Goal: Complete application form: Complete application form

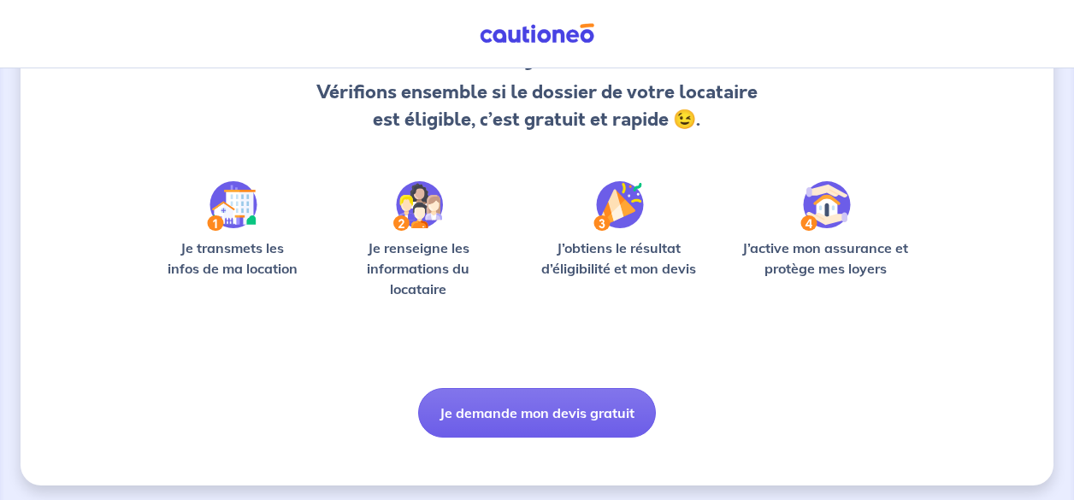
scroll to position [187, 0]
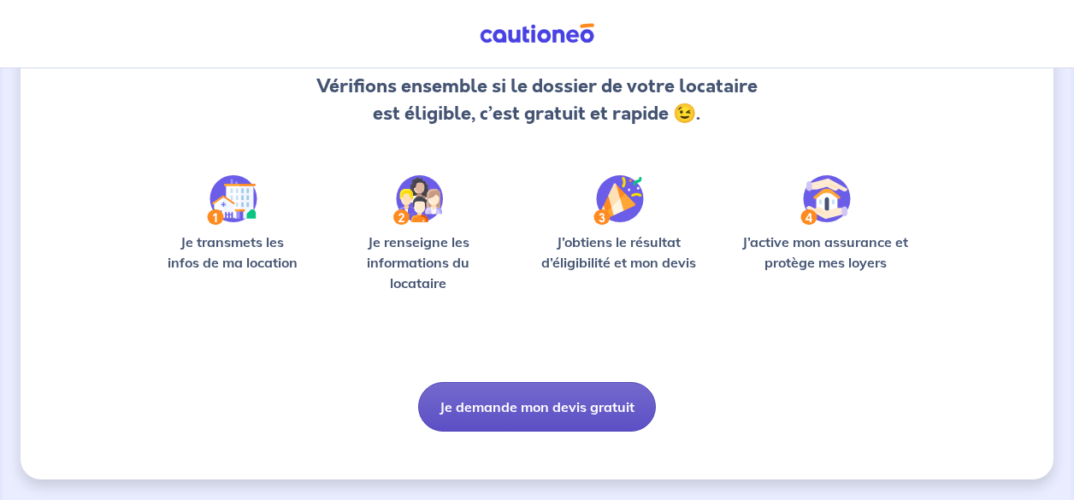
click at [547, 402] on button "Je demande mon devis gratuit" at bounding box center [537, 407] width 238 height 50
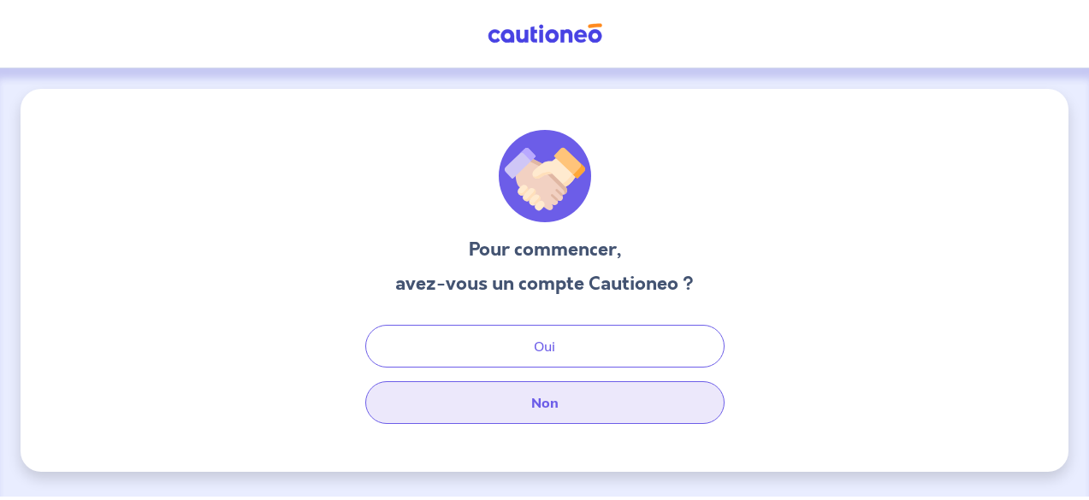
click at [550, 409] on button "Non" at bounding box center [544, 403] width 359 height 43
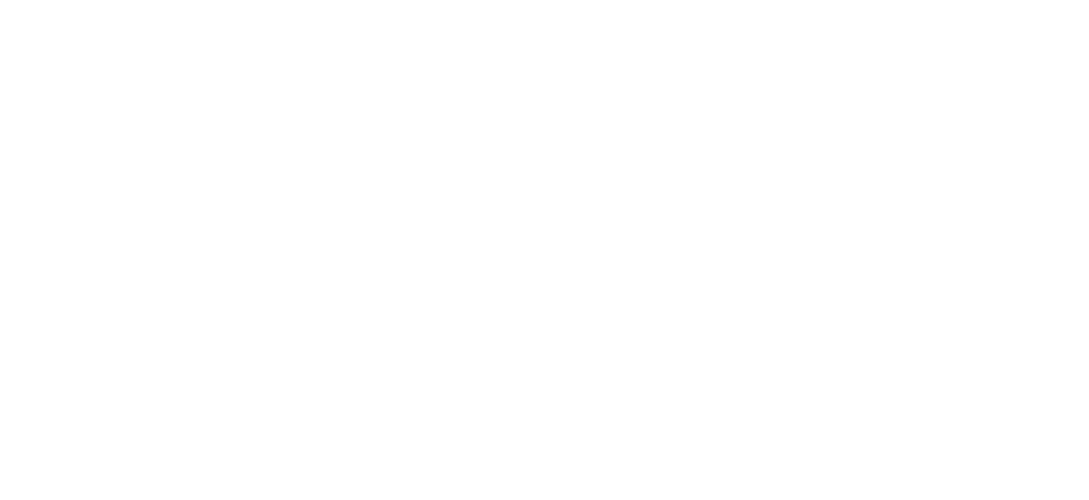
select select "FR"
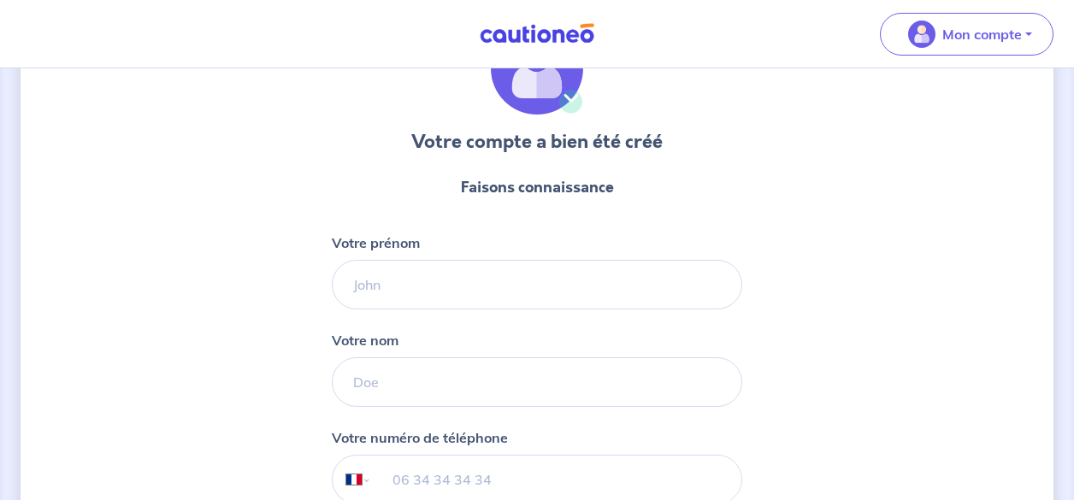
scroll to position [175, 0]
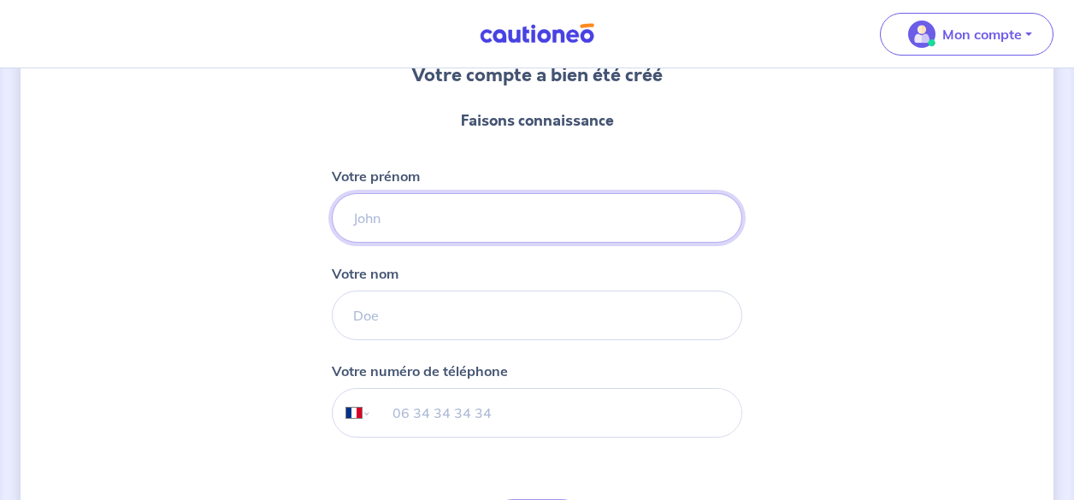
click at [462, 206] on input "Votre prénom" at bounding box center [537, 218] width 411 height 50
type input "rudy"
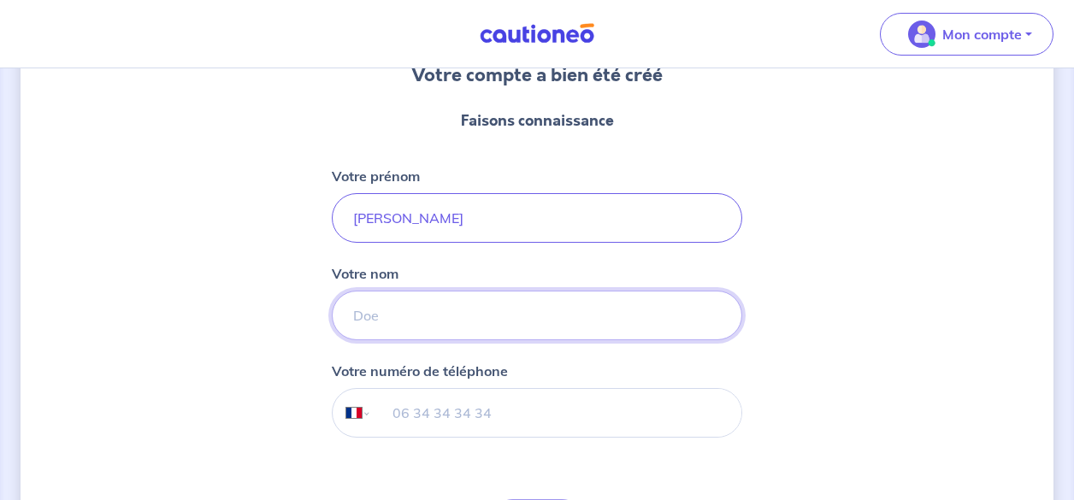
type input "coustenoble"
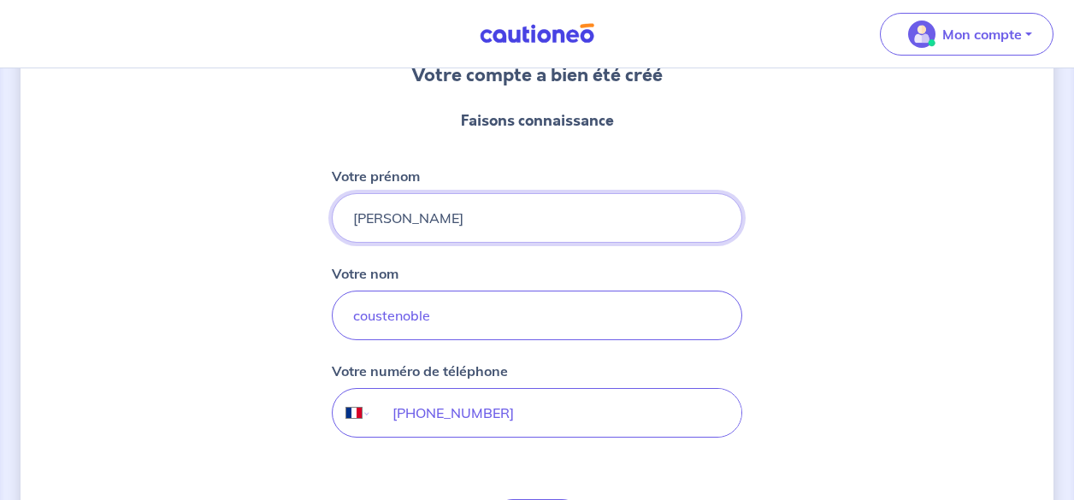
type input "+33 6 51 14 42 82"
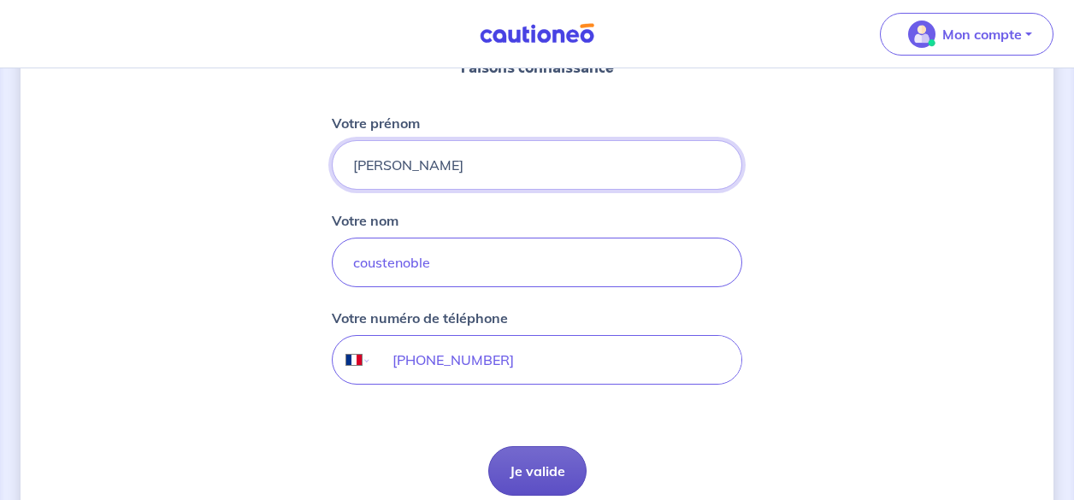
scroll to position [262, 0]
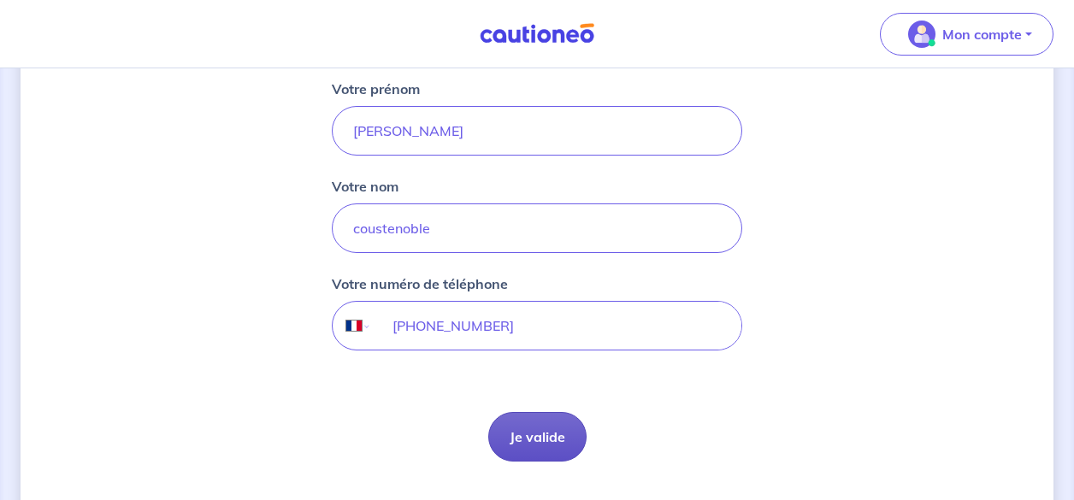
click at [529, 441] on button "Je valide" at bounding box center [537, 437] width 98 height 50
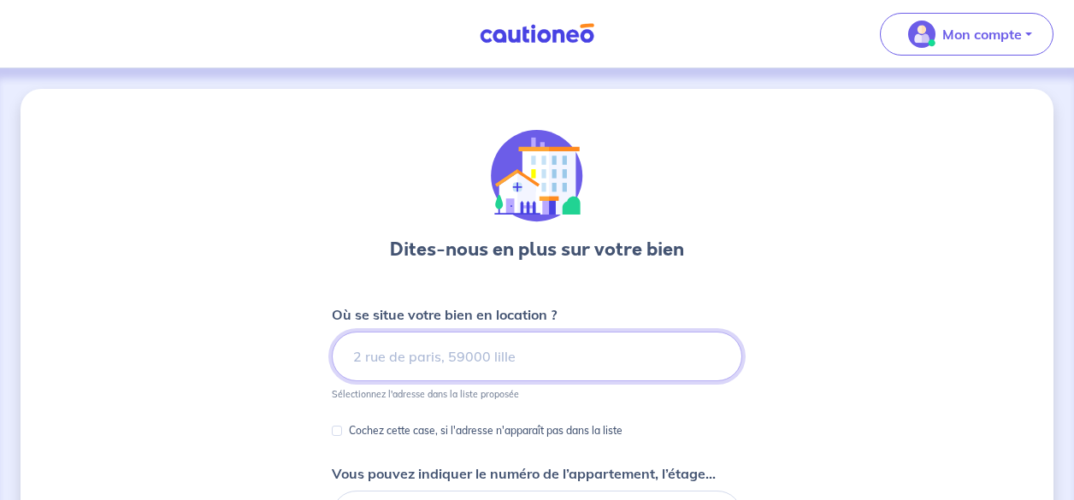
click at [491, 358] on input at bounding box center [537, 357] width 411 height 50
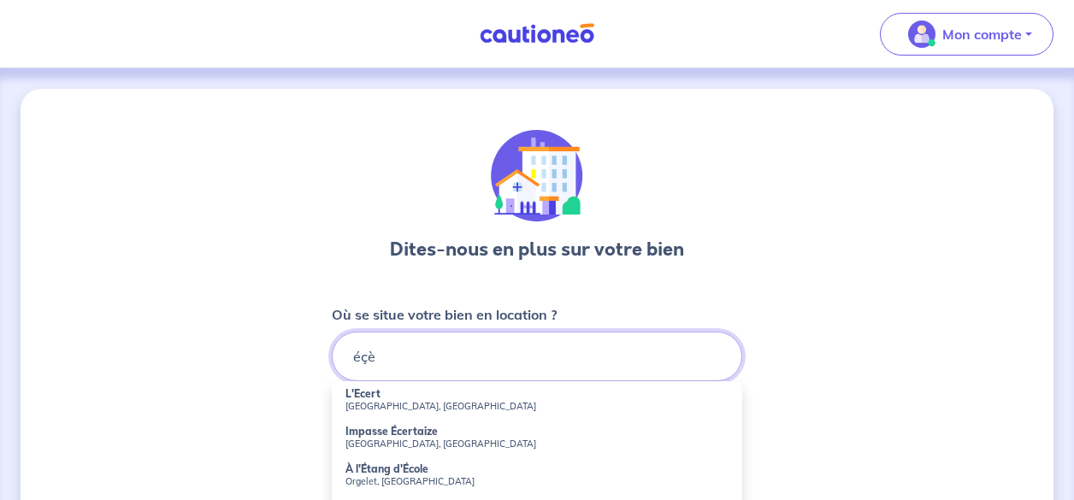
drag, startPoint x: 383, startPoint y: 361, endPoint x: 305, endPoint y: 372, distance: 79.5
click at [332, 372] on input "éçè" at bounding box center [537, 357] width 411 height 50
type input "&"
click at [386, 399] on strong "119 Rue des Bruyères" at bounding box center [398, 393] width 104 height 13
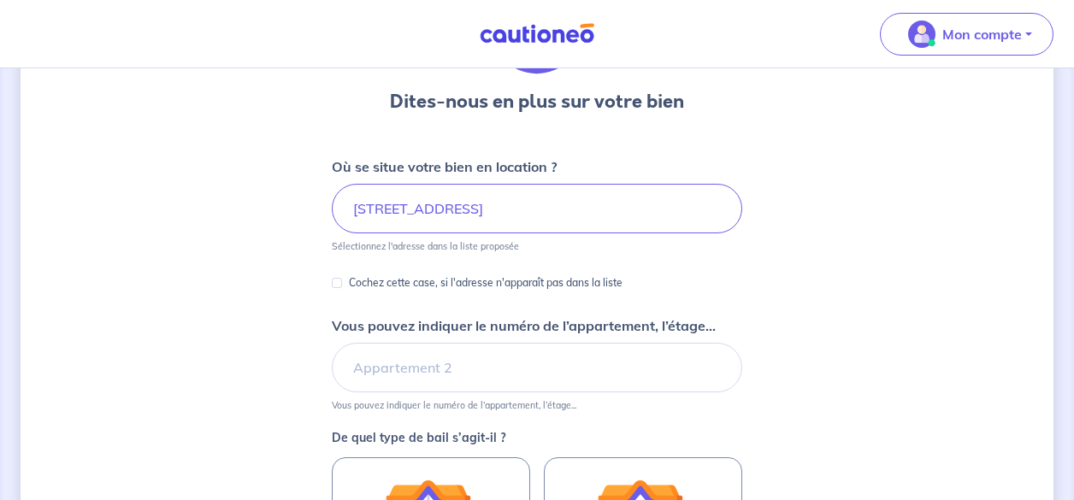
scroll to position [175, 0]
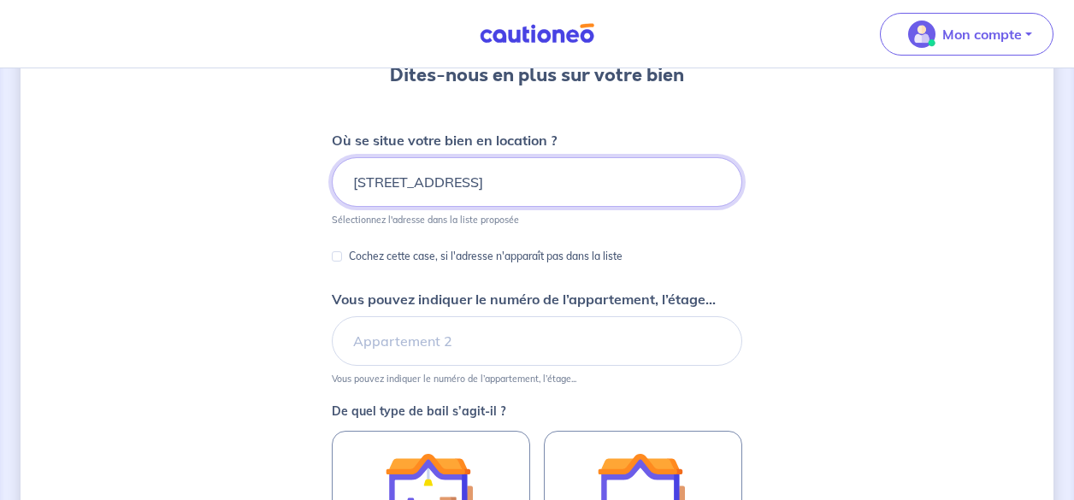
click at [565, 185] on input "119 Rue des Bruyères, Amilly, France" at bounding box center [537, 182] width 411 height 50
drag, startPoint x: 500, startPoint y: 182, endPoint x: 603, endPoint y: 186, distance: 102.7
click at [603, 186] on input "119 Rue des Bruyères, Amilly, France" at bounding box center [537, 182] width 411 height 50
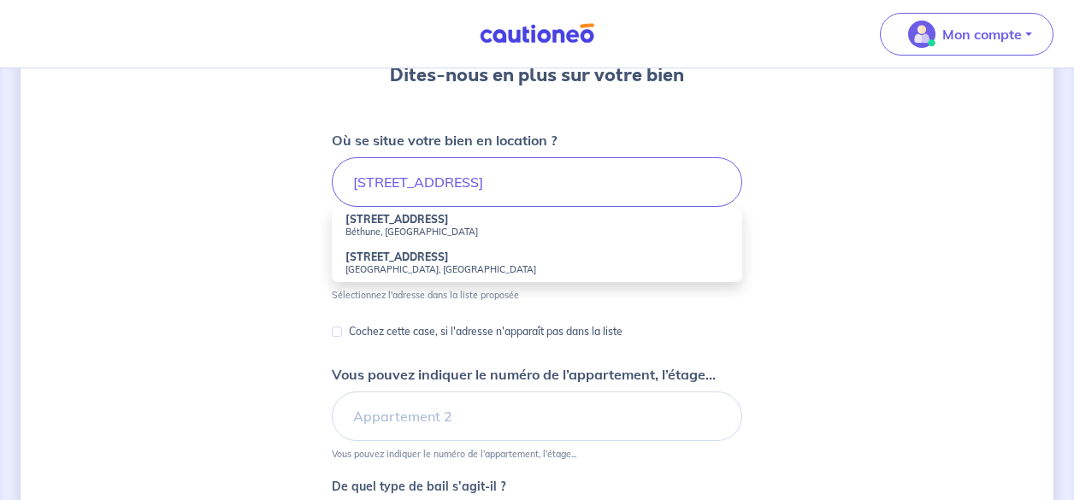
click at [393, 233] on small "Béthune, France" at bounding box center [537, 232] width 383 height 12
type input "119 Rue des Bruyères, Béthune, France"
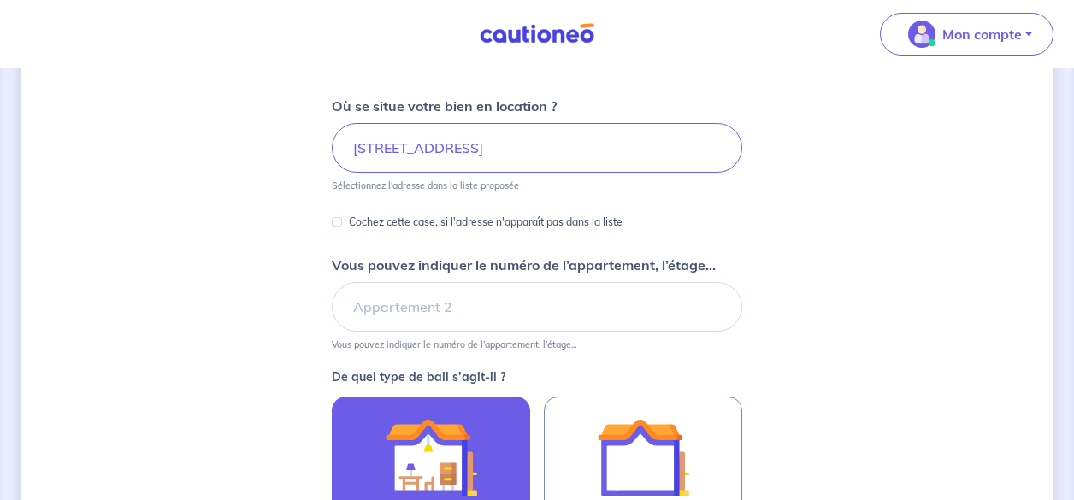
scroll to position [262, 0]
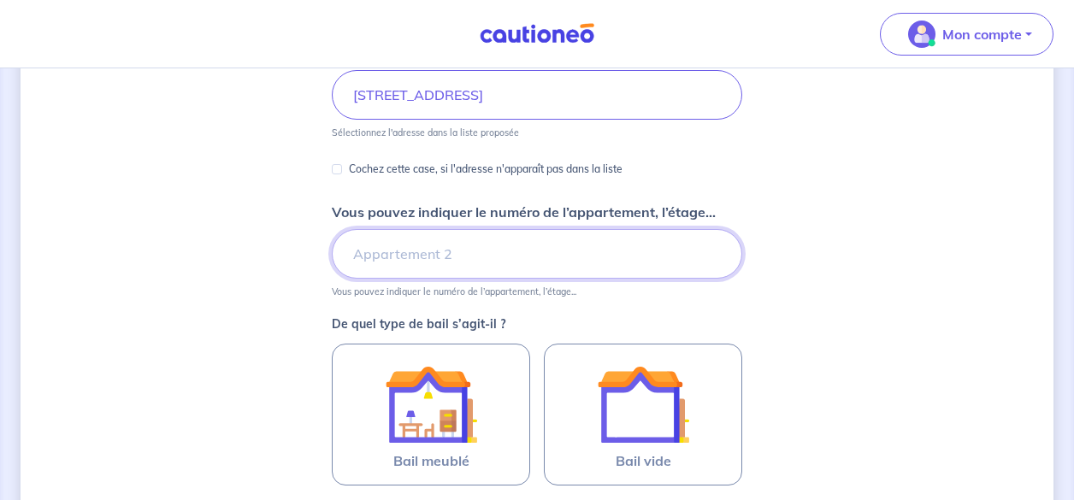
click at [436, 262] on input "Vous pouvez indiquer le numéro de l’appartement, l’étage..." at bounding box center [537, 254] width 411 height 50
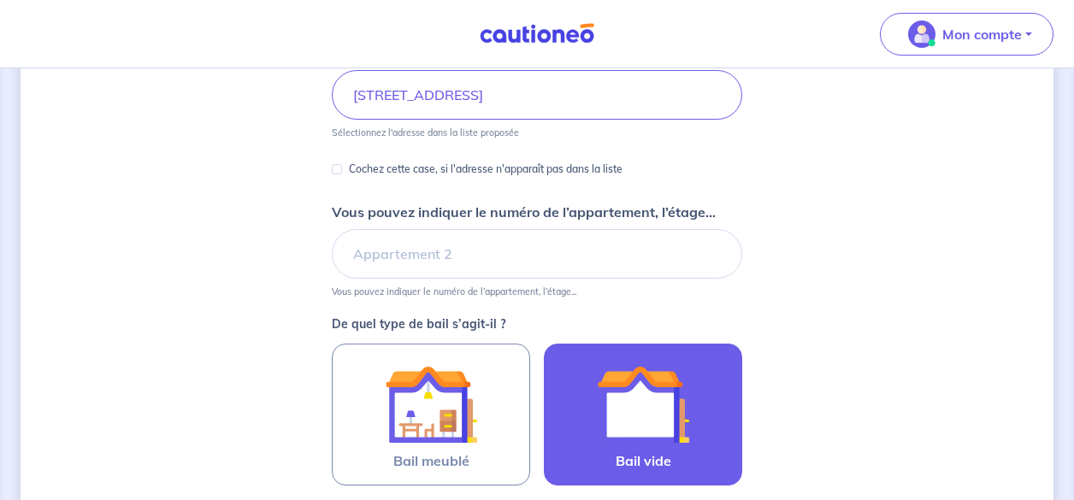
click at [658, 406] on img at bounding box center [643, 404] width 92 height 92
click at [0, 0] on input "Bail vide" at bounding box center [0, 0] width 0 height 0
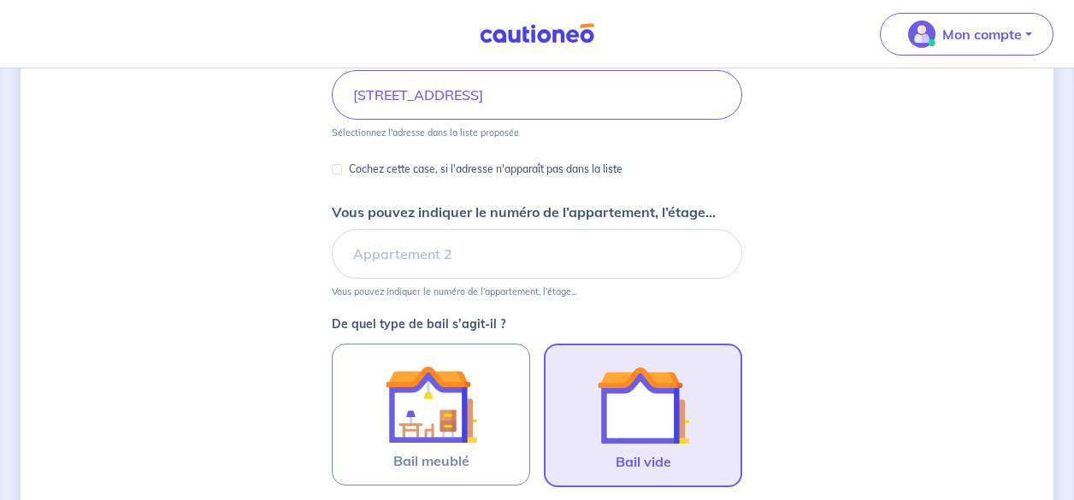
scroll to position [574, 0]
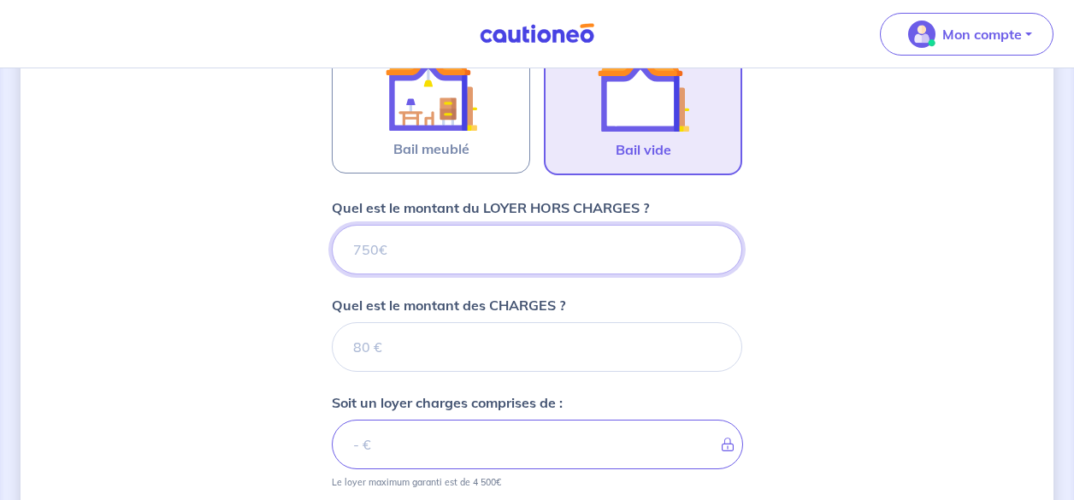
type input "6"
type input "625"
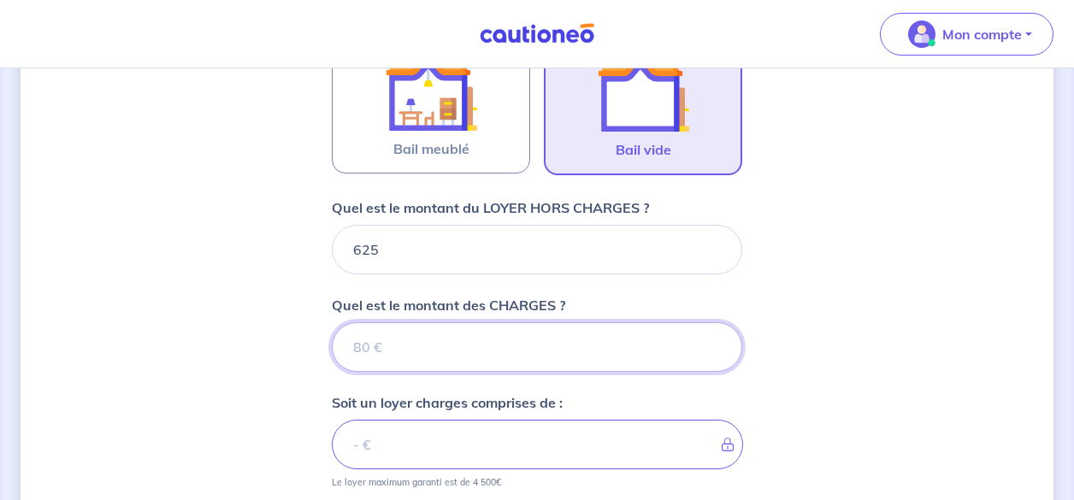
click at [405, 349] on input "Quel est le montant des CHARGES ?" at bounding box center [537, 347] width 411 height 50
type input "0"
type input "625"
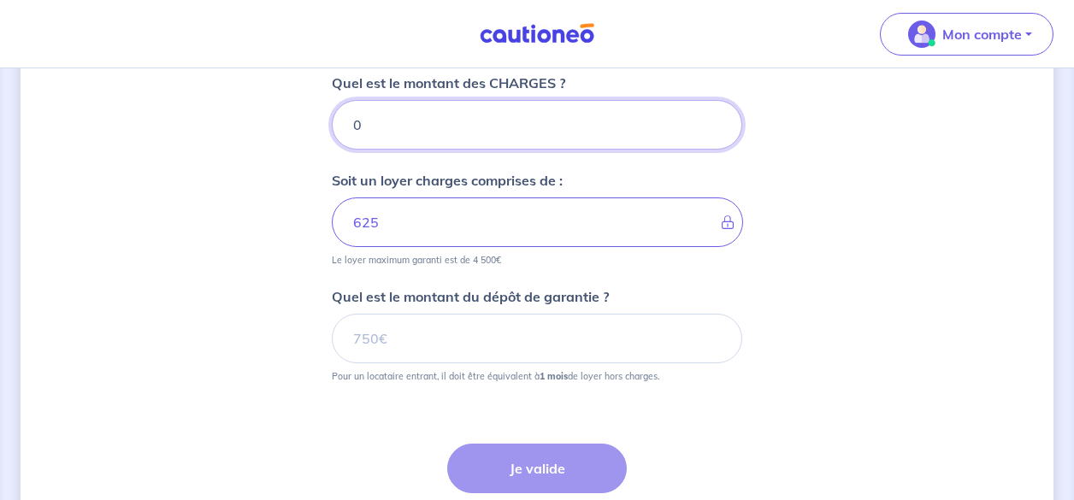
scroll to position [836, 0]
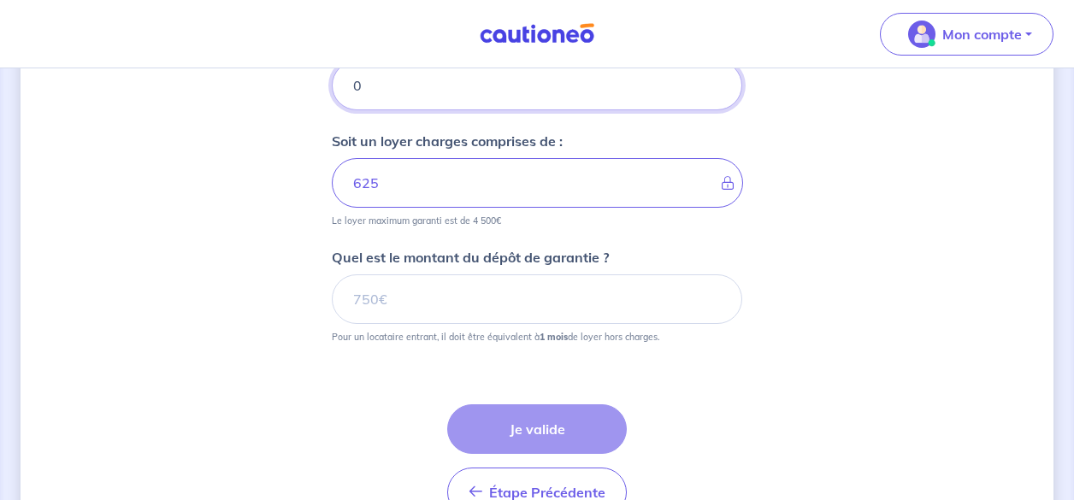
type input "0"
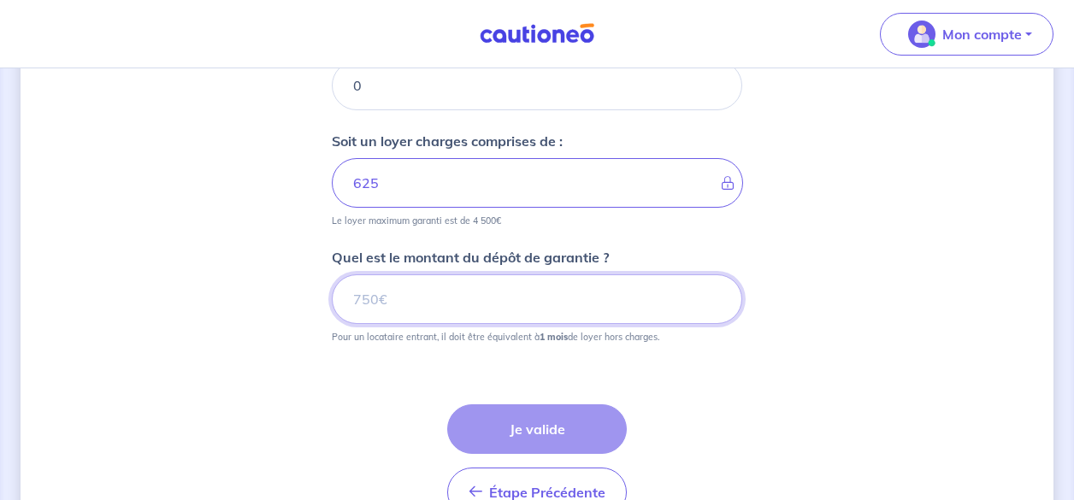
click at [460, 290] on input "Quel est le montant du dépôt de garantie ?" at bounding box center [537, 300] width 411 height 50
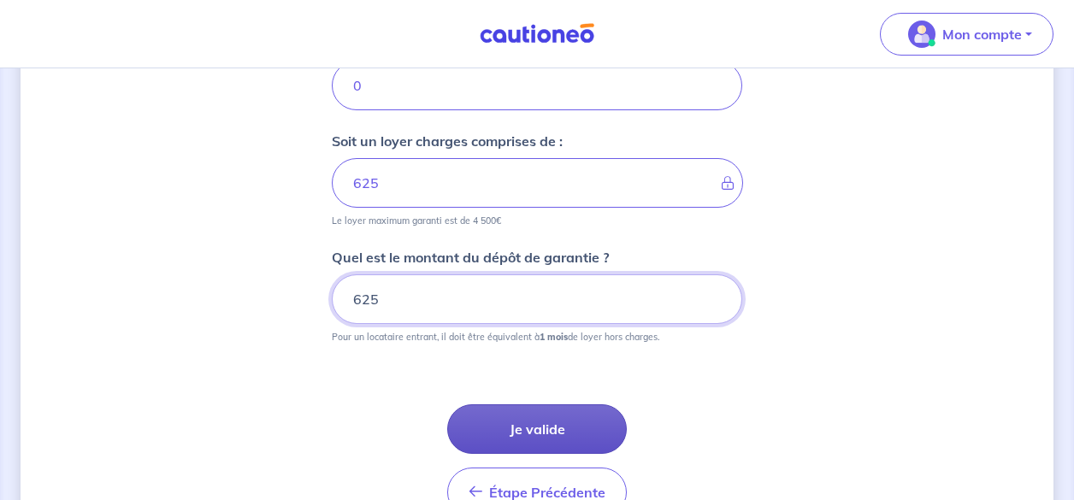
type input "625"
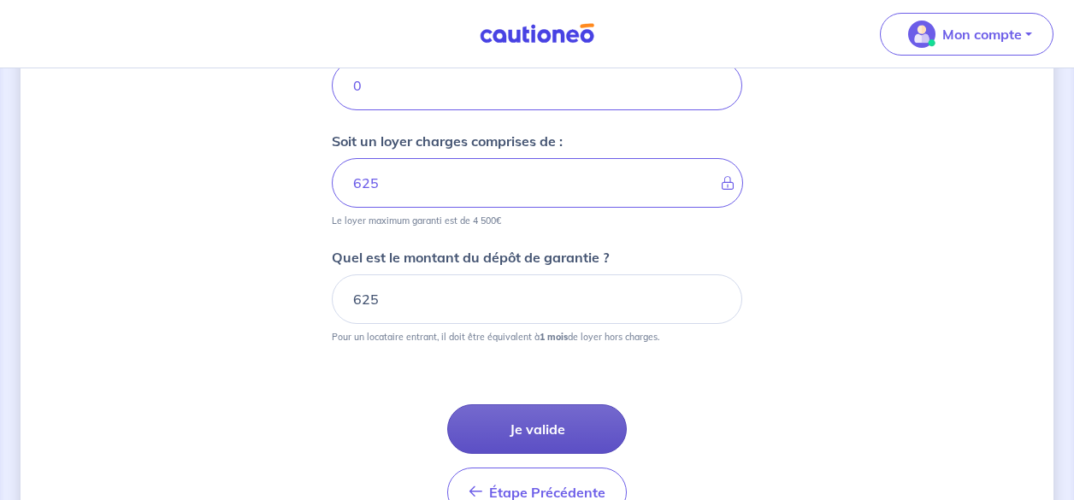
click at [529, 431] on button "Je valide" at bounding box center [537, 430] width 180 height 50
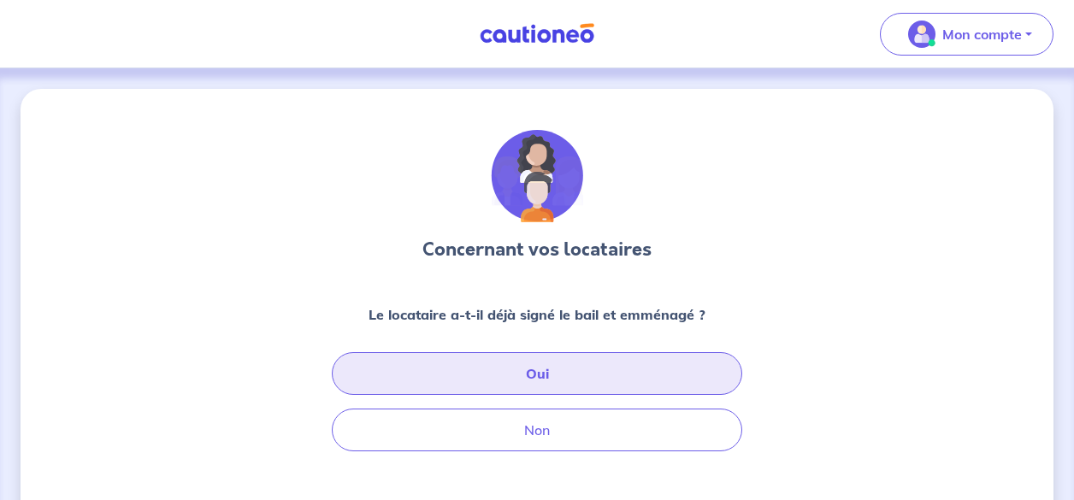
click at [537, 373] on button "Oui" at bounding box center [537, 373] width 411 height 43
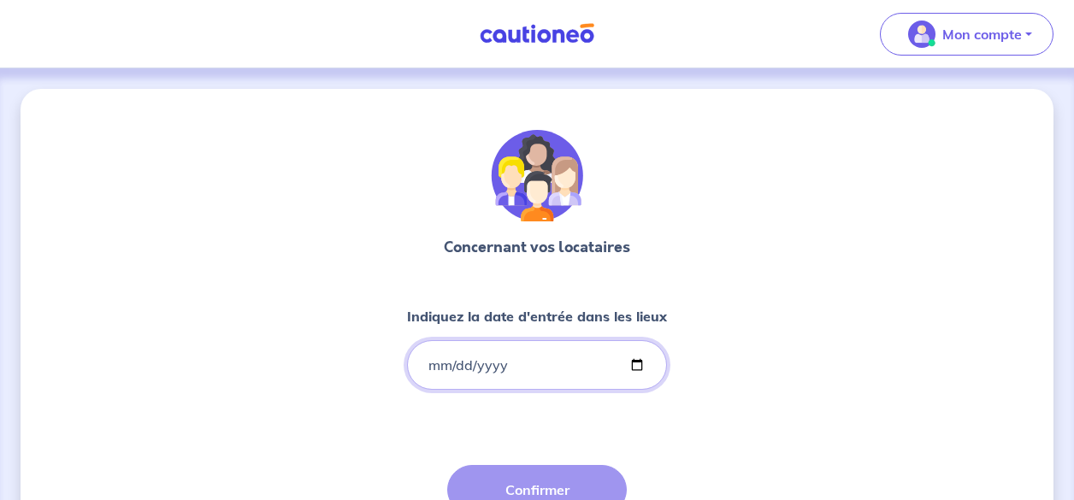
click at [635, 360] on input "Indiquez la date d'entrée dans les lieux" at bounding box center [537, 365] width 260 height 50
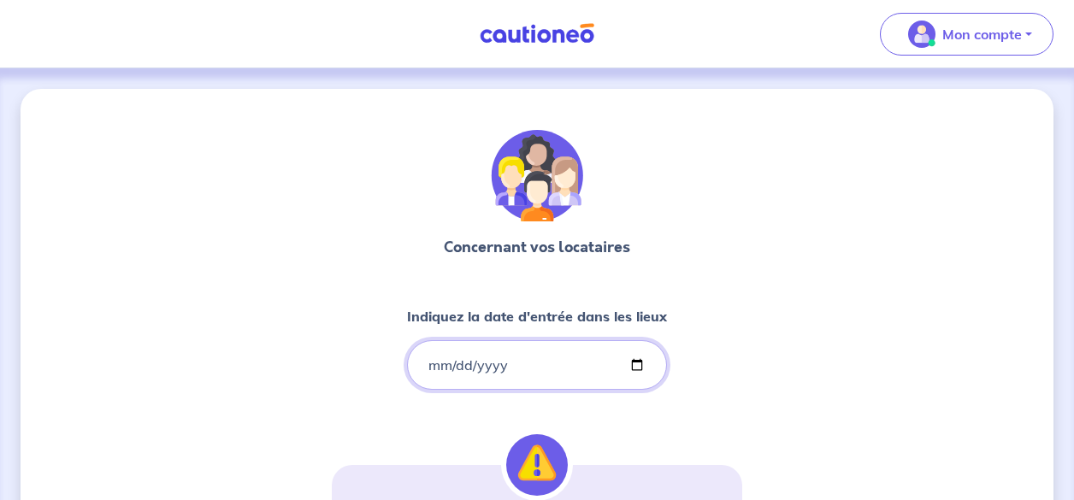
click at [636, 358] on input "2024-11-15" at bounding box center [537, 365] width 260 height 50
type input "2016-01-15"
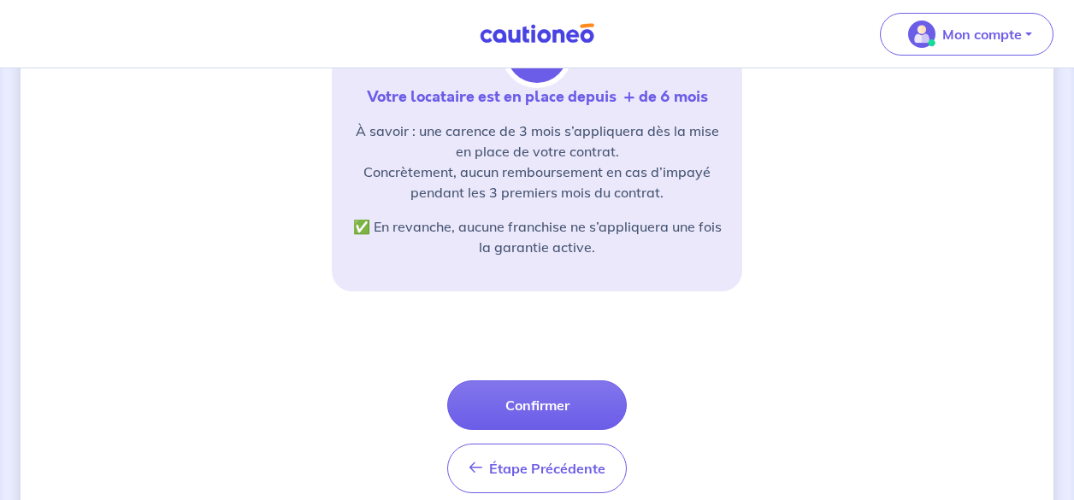
scroll to position [475, 0]
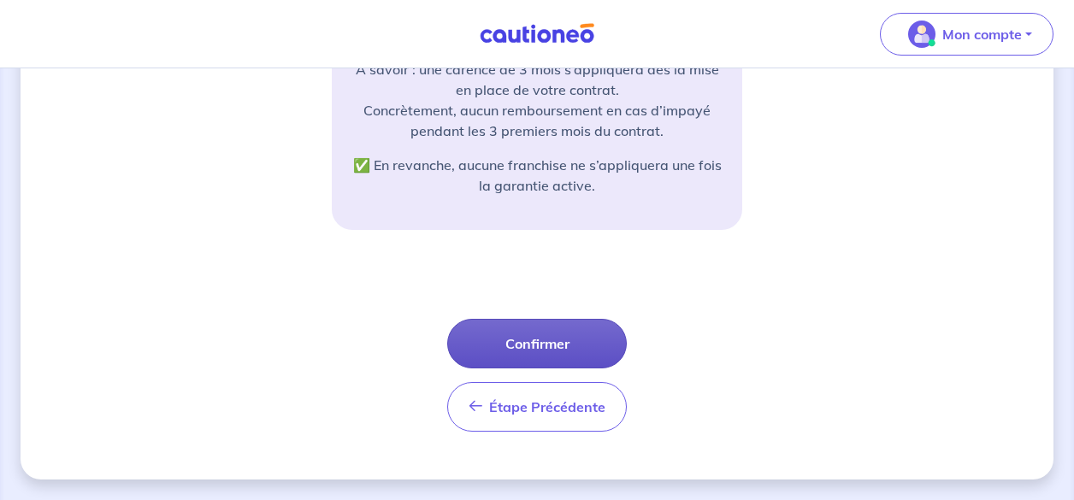
click at [524, 343] on button "Confirmer" at bounding box center [537, 344] width 180 height 50
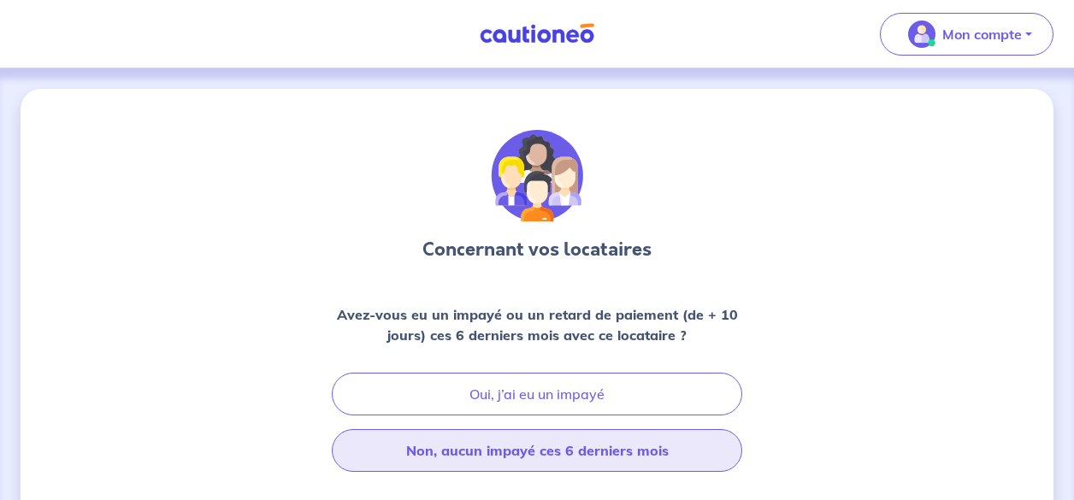
click at [524, 452] on button "Non, aucun impayé ces 6 derniers mois" at bounding box center [537, 450] width 411 height 43
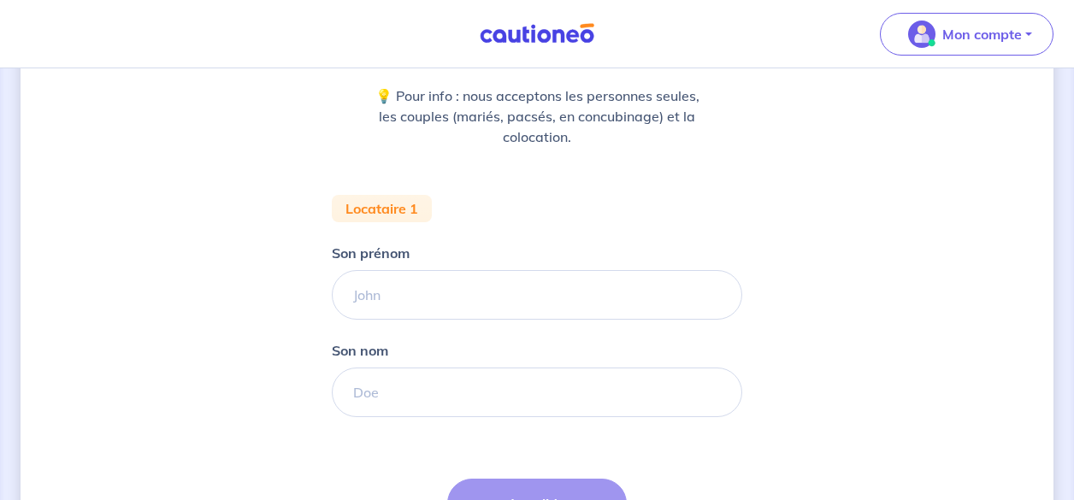
scroll to position [218, 0]
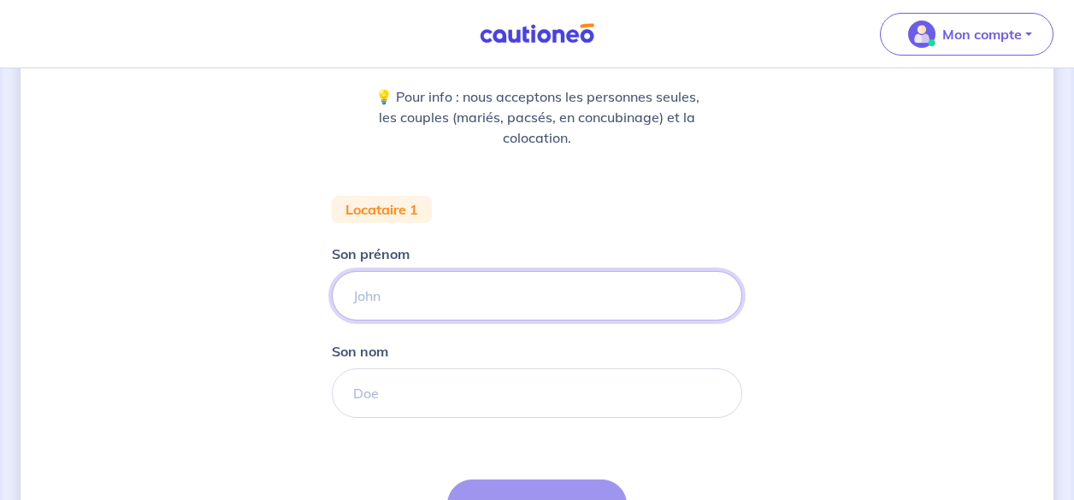
click at [385, 293] on input "Son prénom" at bounding box center [537, 296] width 411 height 50
type input "EE"
click at [372, 399] on input "Son nom" at bounding box center [537, 394] width 411 height 50
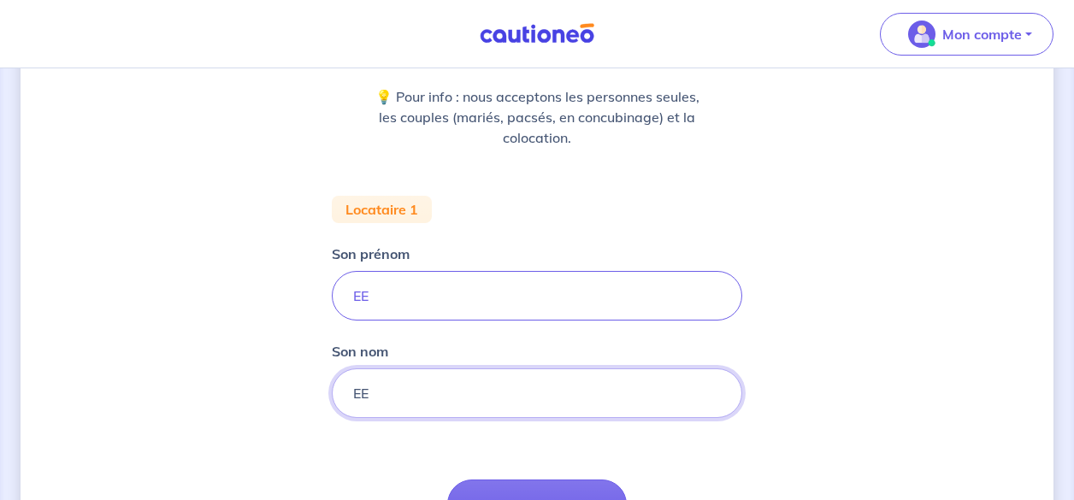
type input "EE"
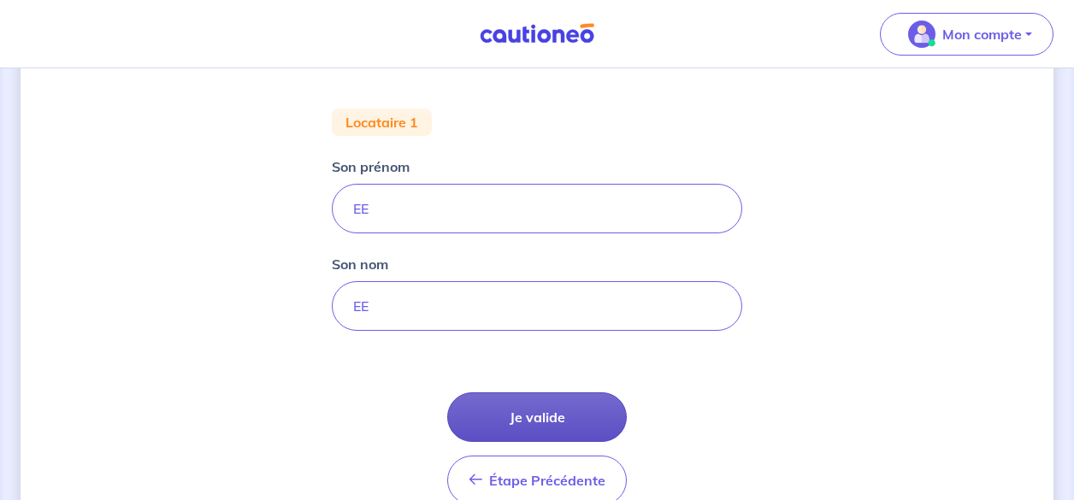
click at [535, 419] on button "Je valide" at bounding box center [537, 418] width 180 height 50
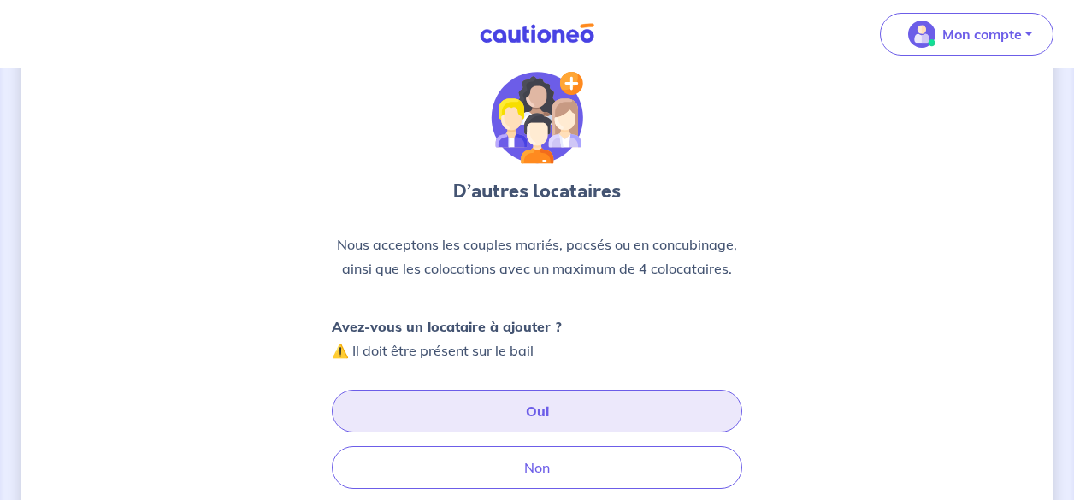
scroll to position [87, 0]
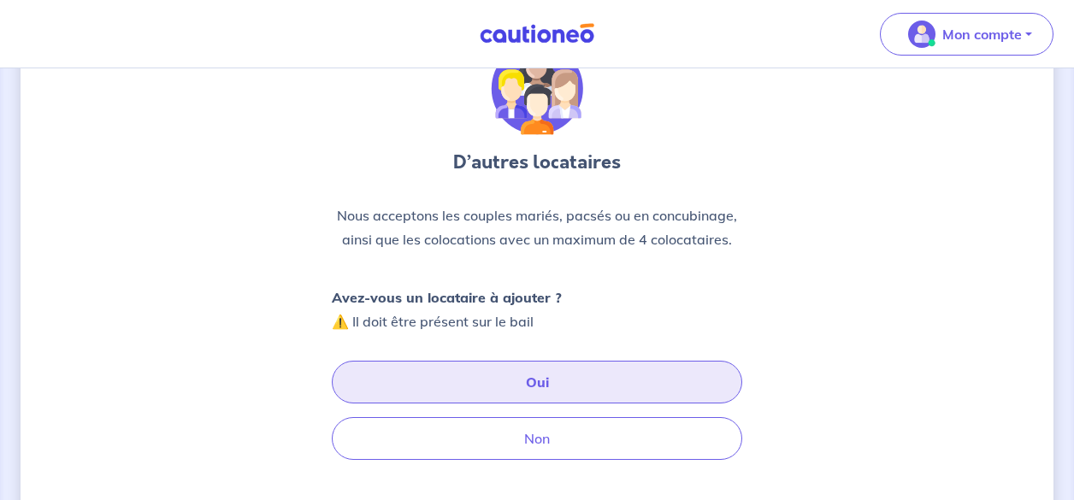
click at [537, 382] on button "Oui" at bounding box center [537, 382] width 411 height 43
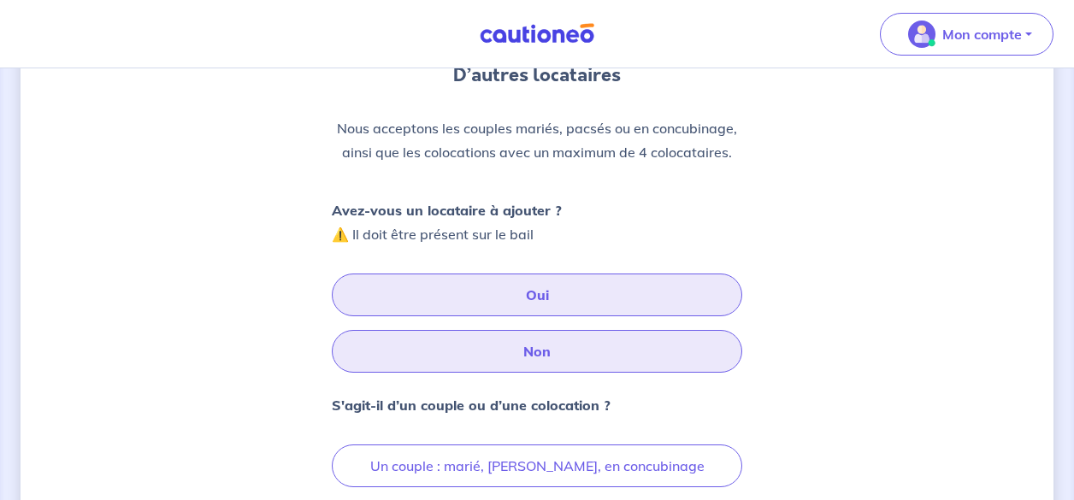
scroll to position [349, 0]
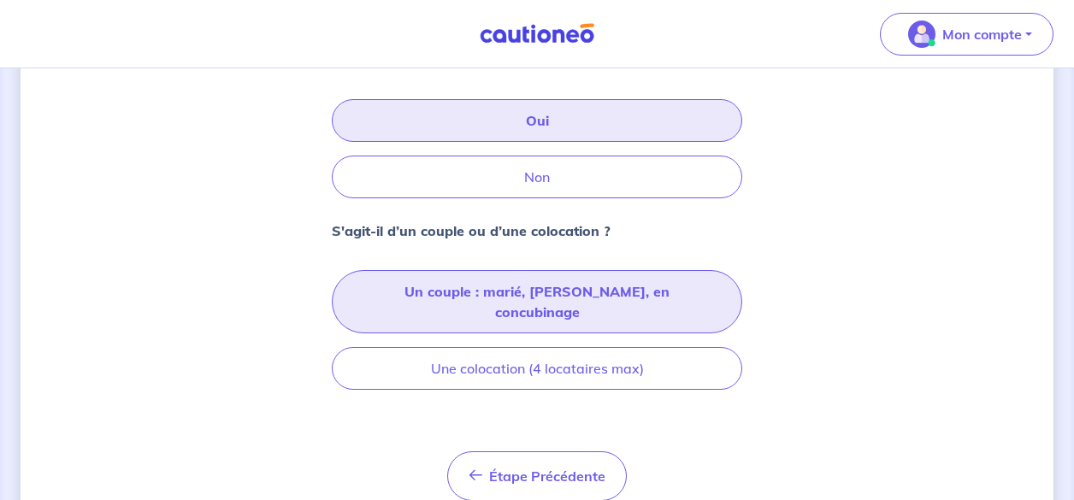
click at [524, 289] on button "Un couple : marié, pacsé, en concubinage" at bounding box center [537, 301] width 411 height 63
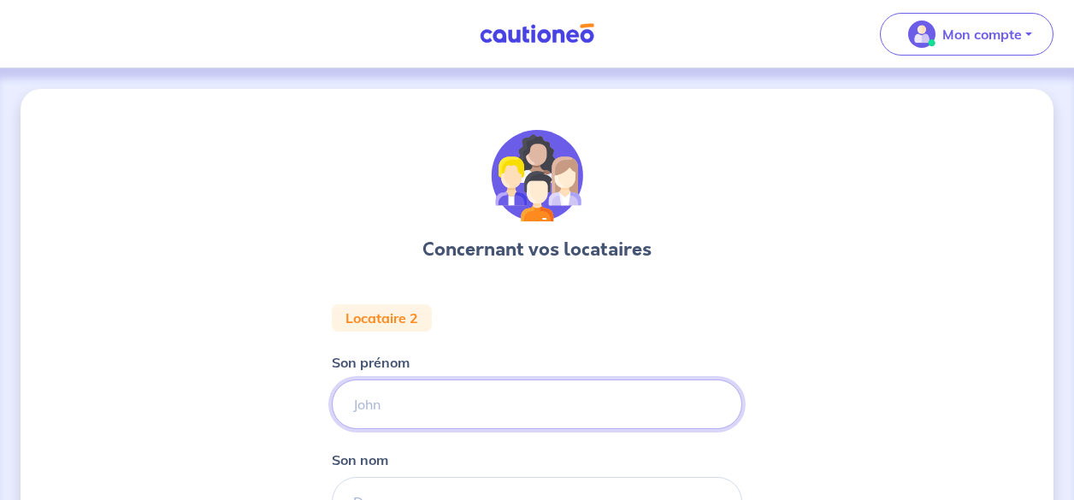
click at [410, 402] on input "Son prénom" at bounding box center [537, 405] width 411 height 50
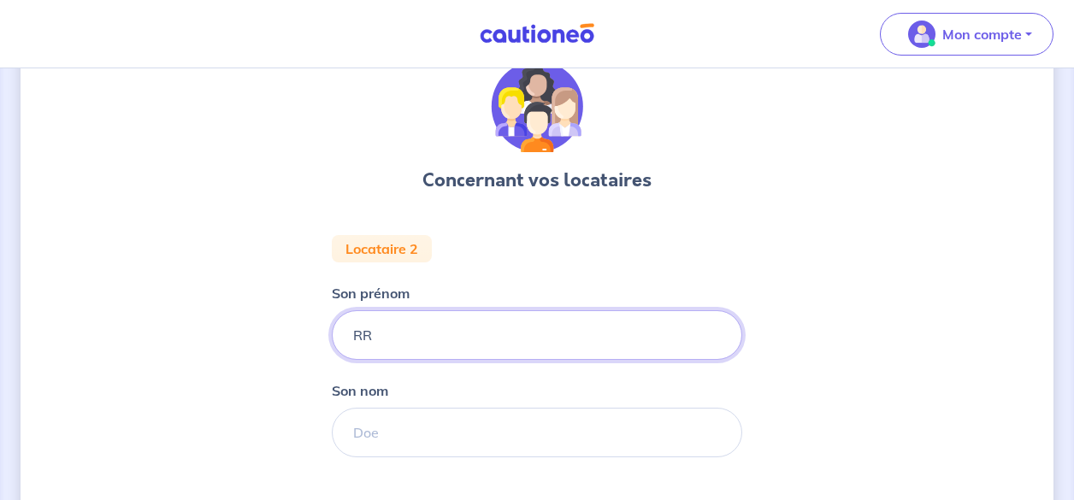
scroll to position [175, 0]
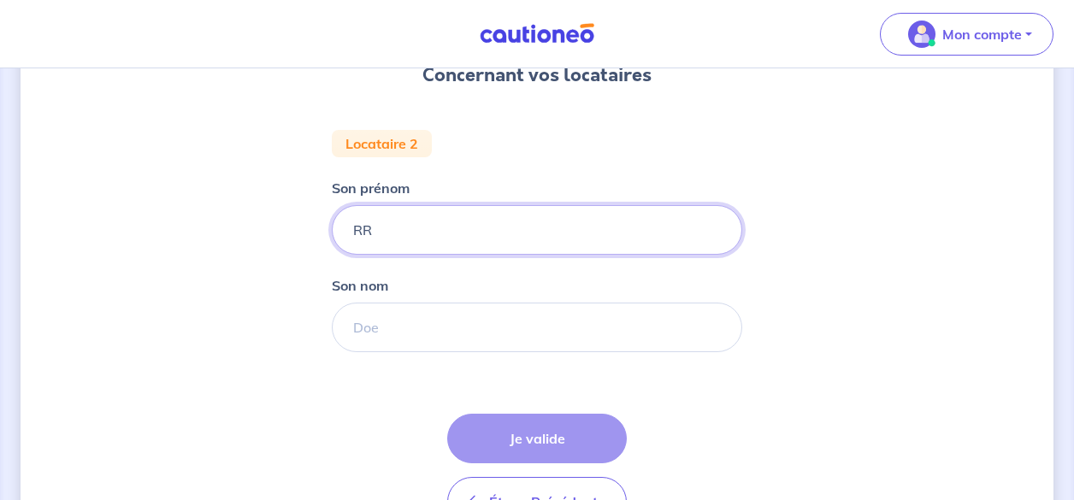
type input "RR"
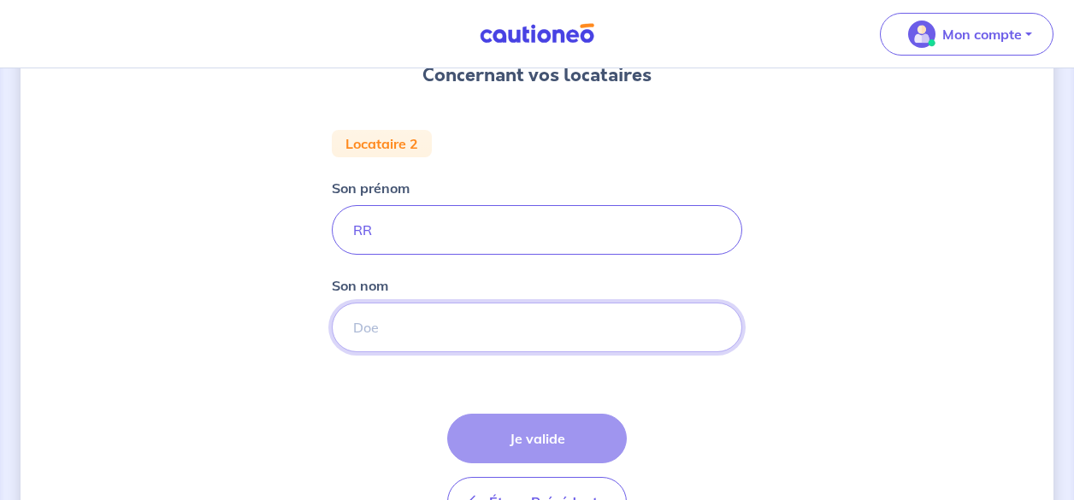
click at [410, 319] on input "Son nom" at bounding box center [537, 328] width 411 height 50
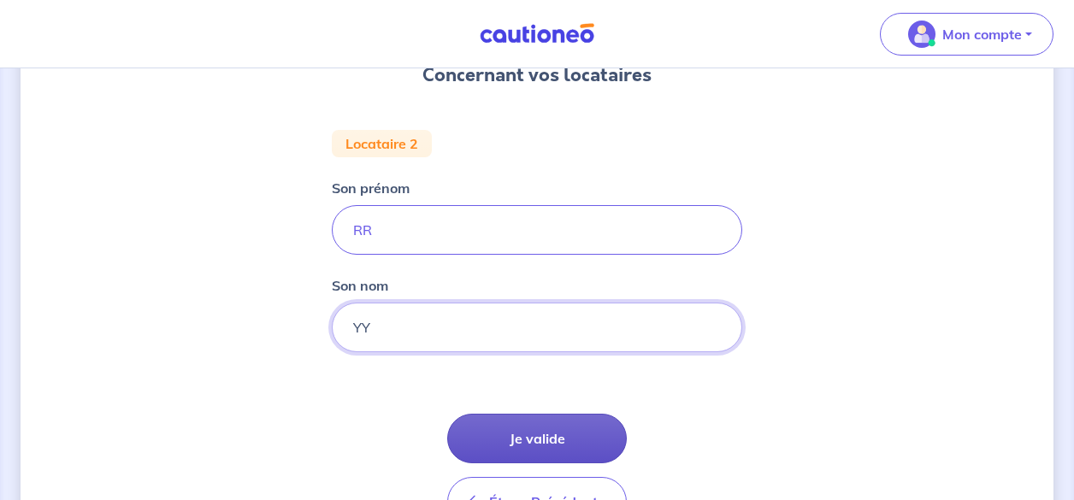
type input "YY"
click at [568, 446] on button "Je valide" at bounding box center [537, 439] width 180 height 50
